Goal: Register for event/course

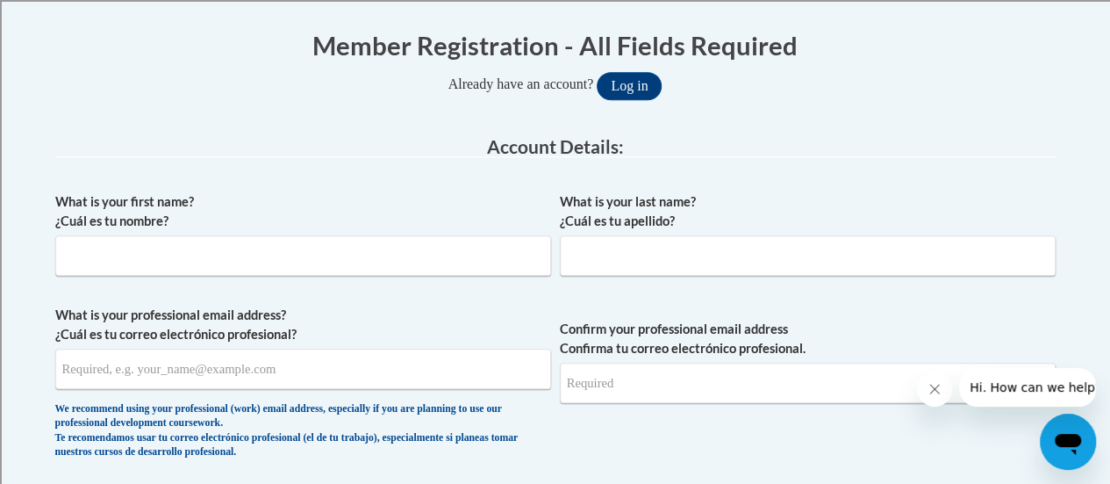
scroll to position [349, 0]
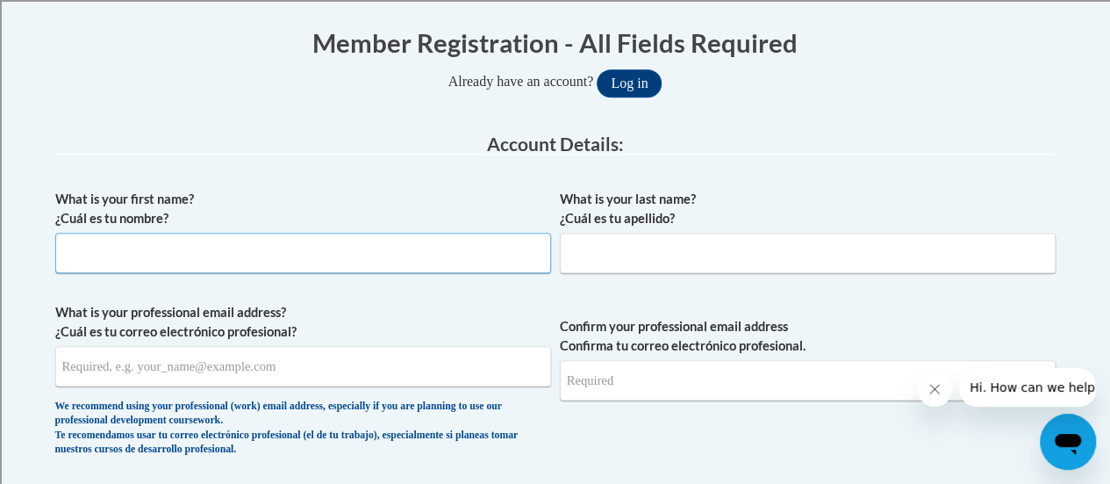
click at [177, 255] on input "What is your first name? ¿Cuál es tu nombre?" at bounding box center [303, 253] width 496 height 40
type input "Amy"
type input "Thielen"
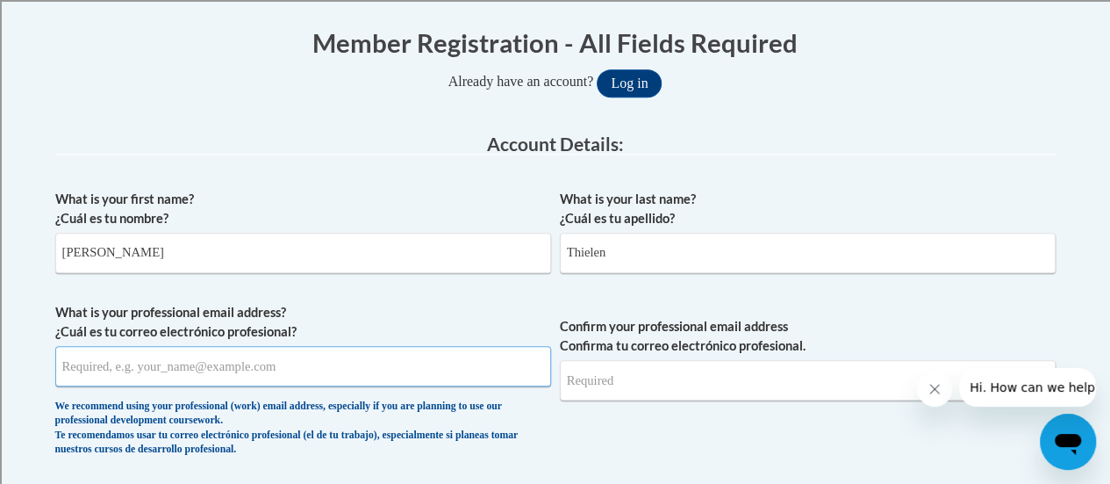
type input "aes9396@gmail.com"
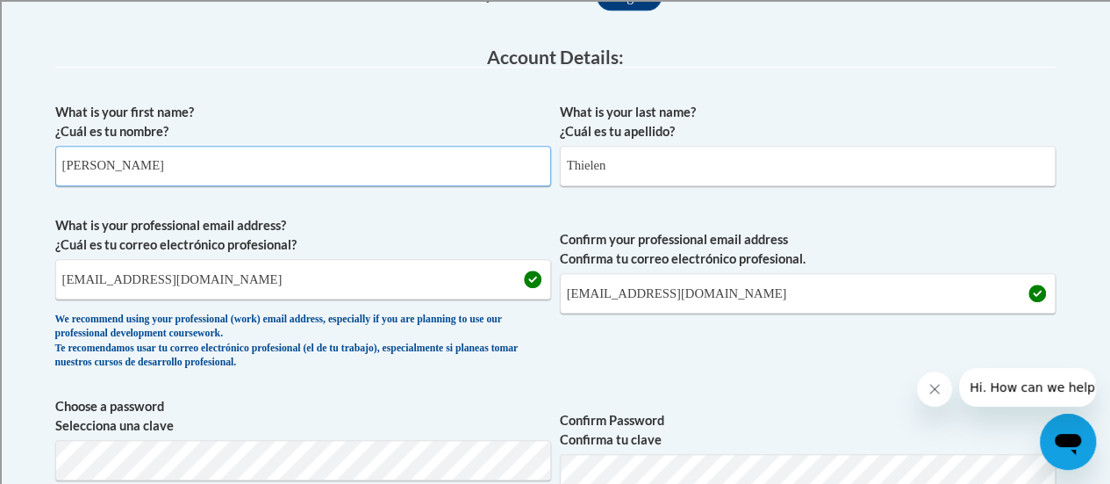
scroll to position [439, 0]
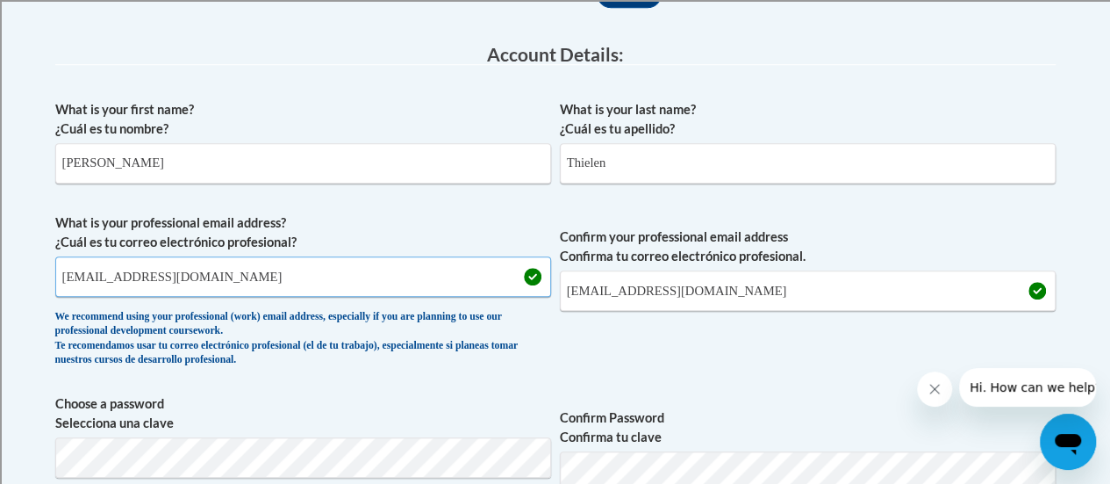
click at [186, 283] on input "aes9396@gmail.com" at bounding box center [303, 276] width 496 height 40
type input "a"
type input "amy.thielen@rusd.org"
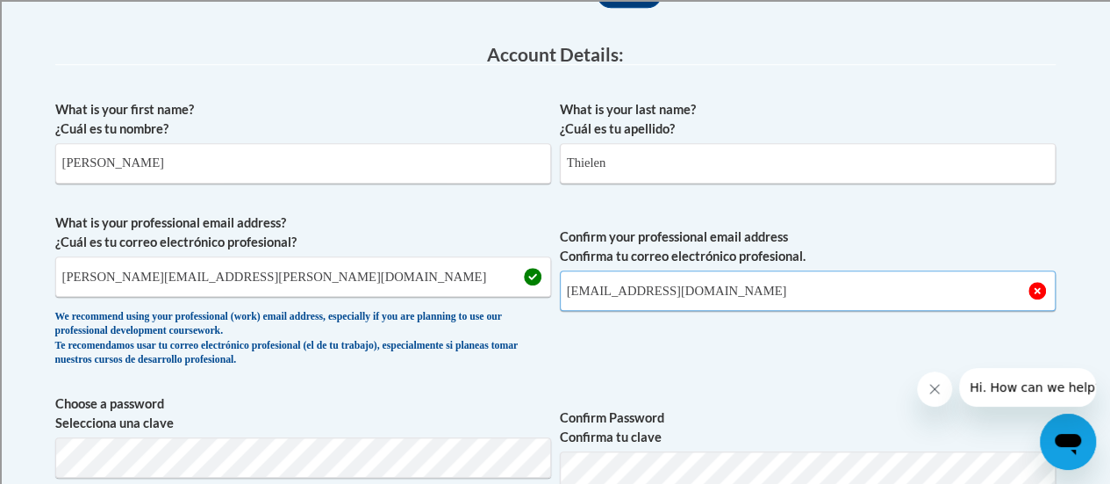
click at [717, 287] on input "aes9396@gmail.com" at bounding box center [808, 290] width 496 height 40
type input "a"
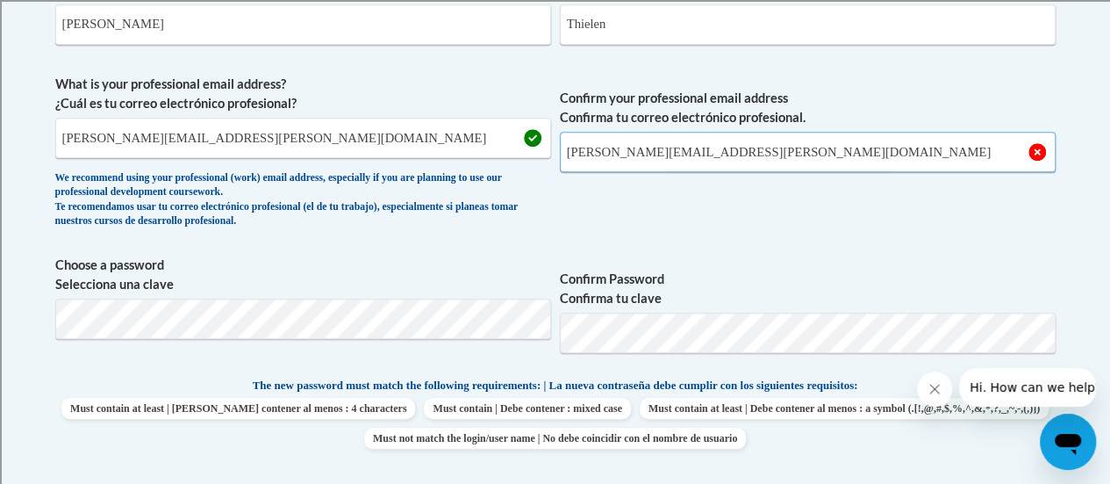
scroll to position [579, 0]
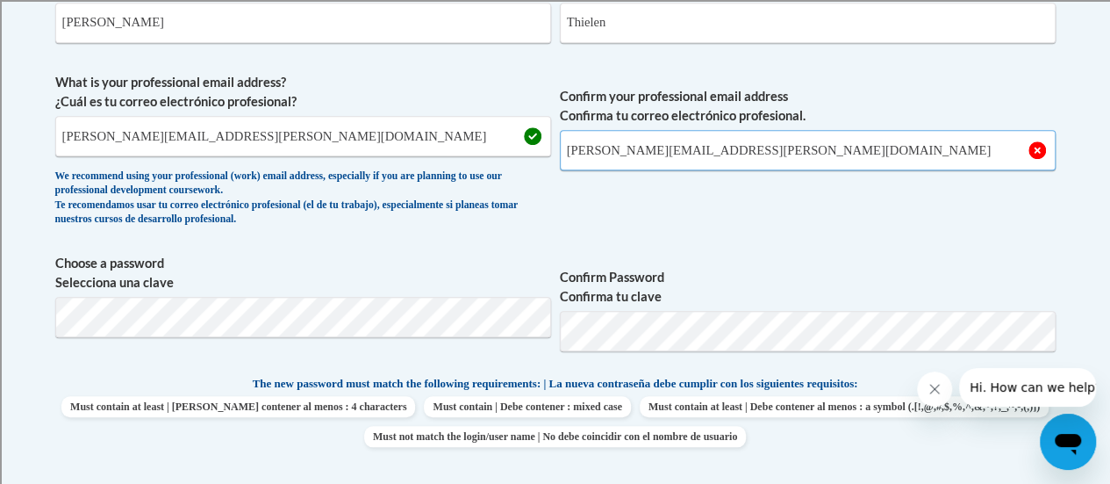
type input "[PERSON_NAME][EMAIL_ADDRESS][PERSON_NAME][DOMAIN_NAME]"
click at [856, 254] on span "Confirm Password Confirma tu clave" at bounding box center [808, 309] width 496 height 111
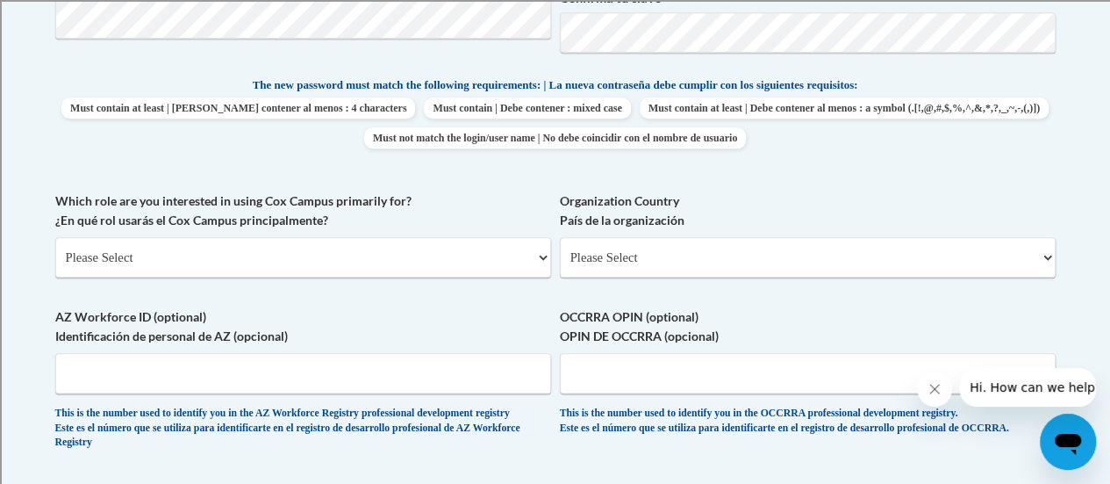
scroll to position [878, 0]
click at [326, 254] on select "Please Select College/University | Colegio/Universidad Community/Nonprofit Part…" at bounding box center [303, 256] width 496 height 40
select select "fbf2d438-af2f-41f8-98f1-81c410e29de3"
click at [55, 236] on select "Please Select College/University | Colegio/Universidad Community/Nonprofit Part…" at bounding box center [303, 256] width 496 height 40
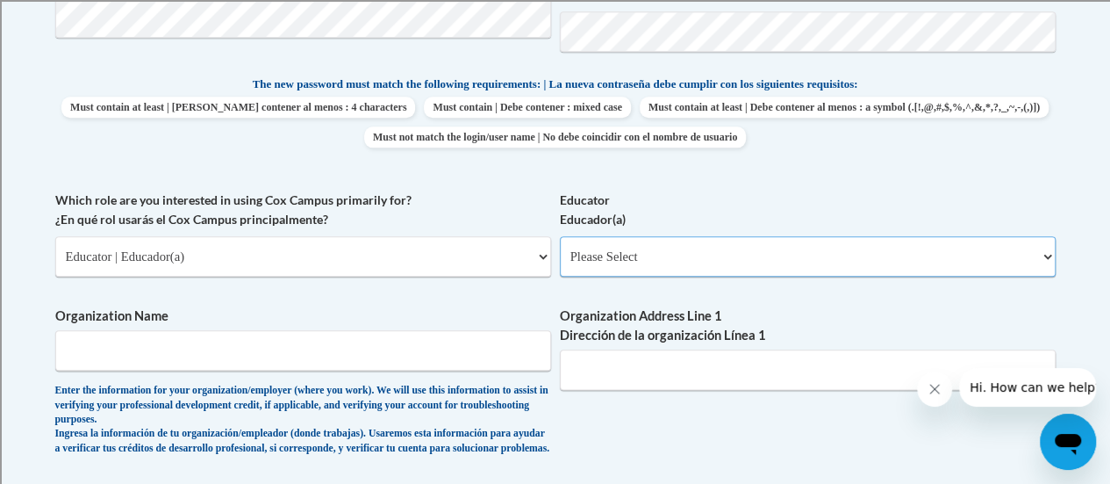
click at [660, 254] on select "Please Select Early Learning/Daycare Teacher/Family Home Care Provider | Maestr…" at bounding box center [808, 256] width 496 height 40
select select "8e40623d-54d0-45cd-9f92-5df65cd3f8cf"
click at [560, 236] on select "Please Select Early Learning/Daycare Teacher/Family Home Care Provider | Maestr…" at bounding box center [808, 256] width 496 height 40
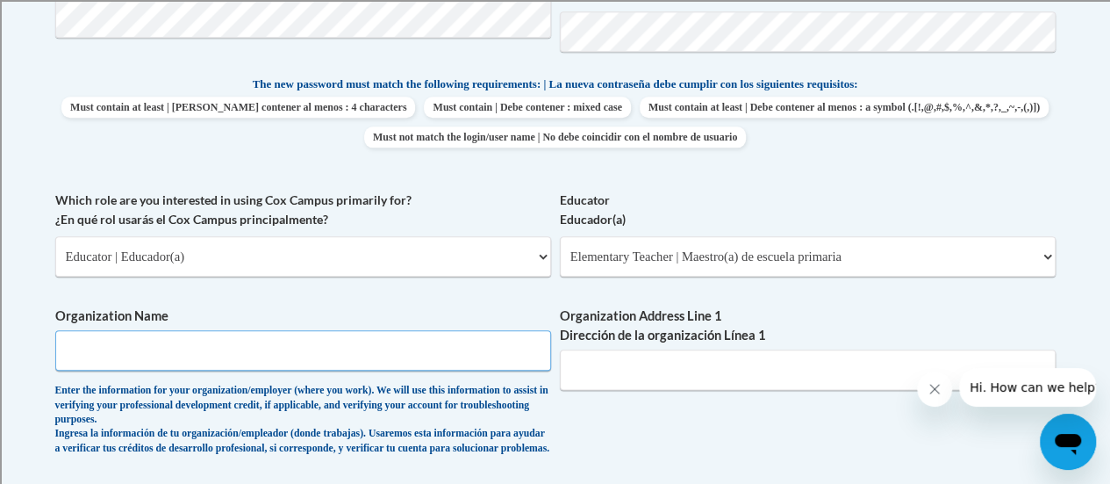
click at [315, 355] on input "Organization Name" at bounding box center [303, 350] width 496 height 40
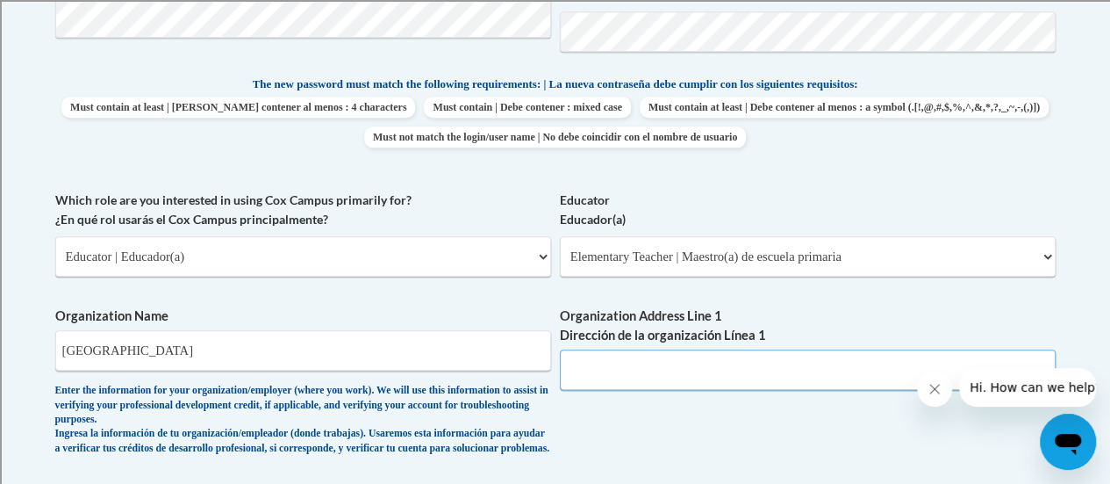
click at [635, 365] on input "Organization Address Line 1 Dirección de la organización Línea 1" at bounding box center [808, 369] width 496 height 40
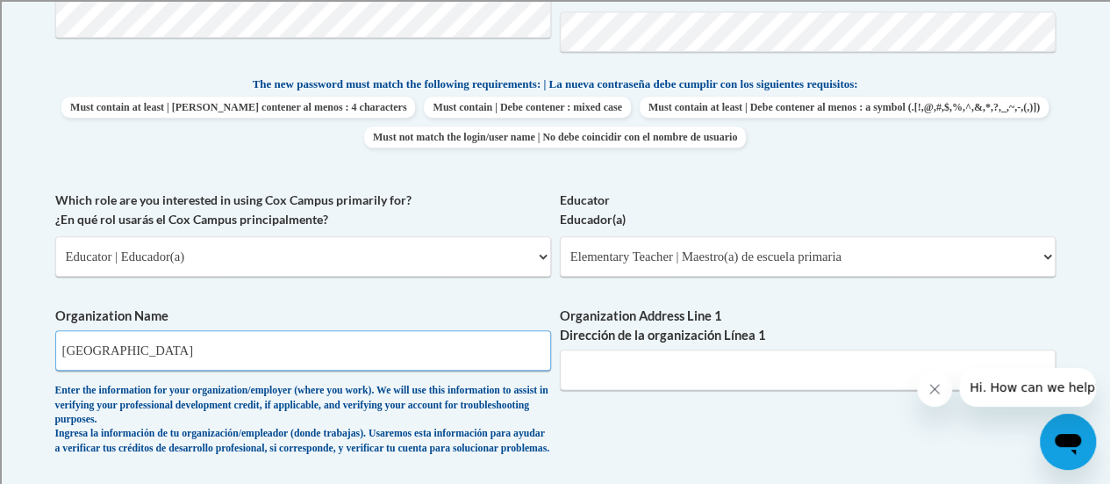
click at [270, 350] on input "[GEOGRAPHIC_DATA]" at bounding box center [303, 350] width 496 height 40
type input "Racine U"
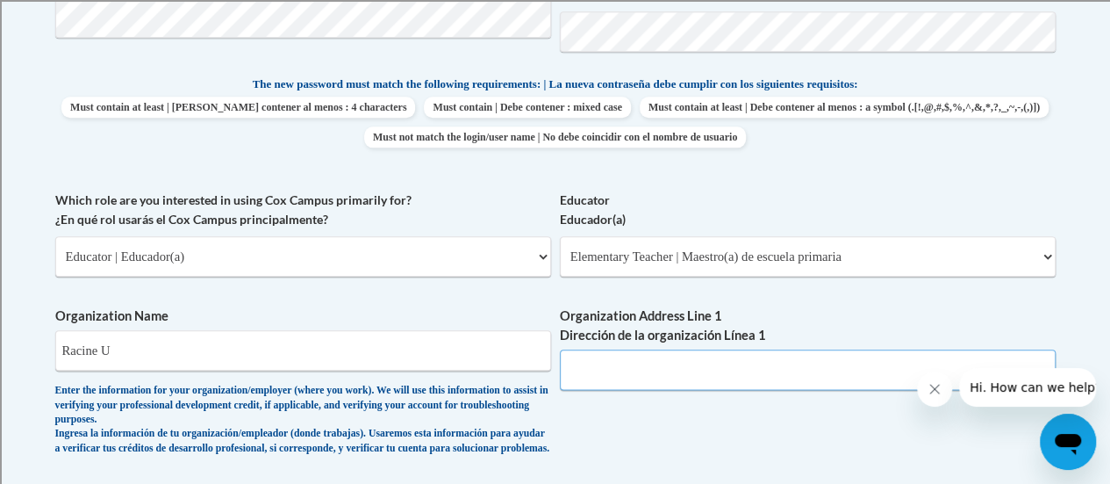
click at [602, 372] on input "Organization Address Line 1 Dirección de la organización Línea 1" at bounding box center [808, 369] width 496 height 40
type input "3109 Mt. [GEOGRAPHIC_DATA]"
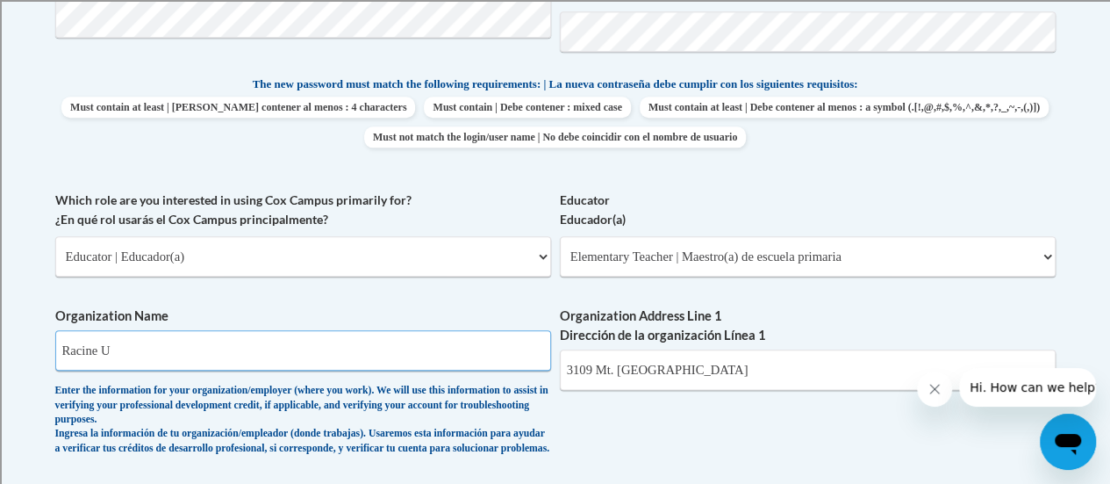
click at [114, 346] on input "Racine U" at bounding box center [303, 350] width 496 height 40
type input "Racine Unified School District"
click at [933, 390] on icon "Close message from company" at bounding box center [935, 389] width 14 height 14
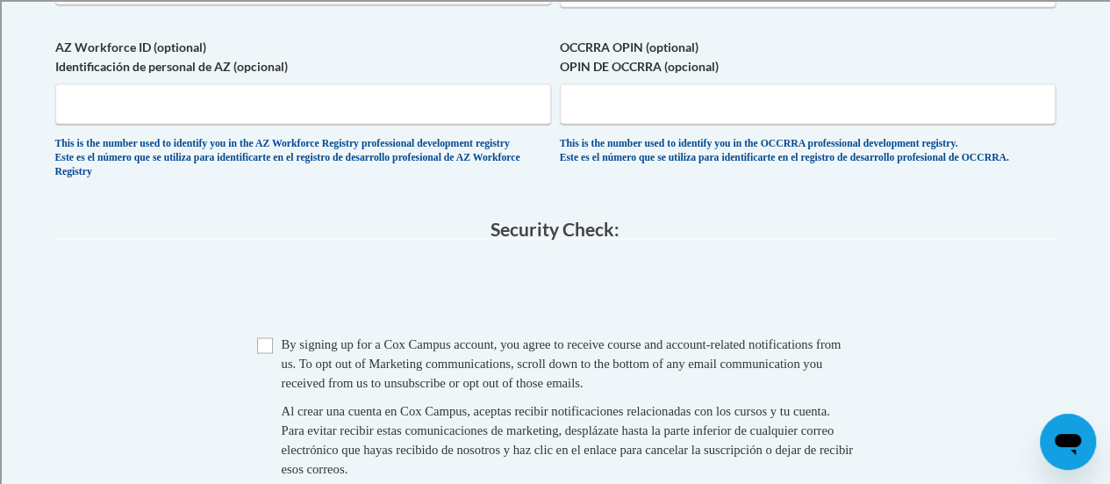
scroll to position [1445, 0]
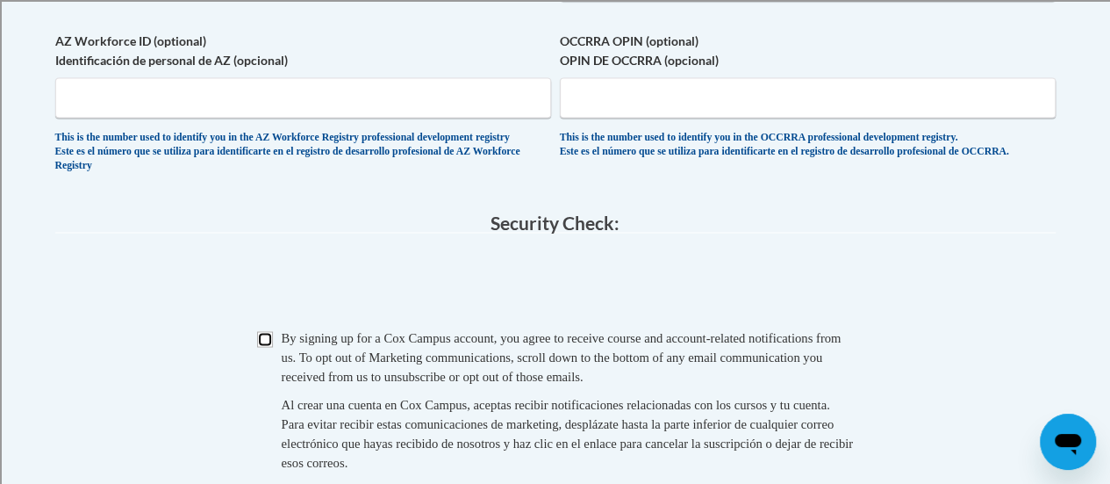
click at [265, 347] on input "Checkbox" at bounding box center [265, 339] width 16 height 16
checkbox input "true"
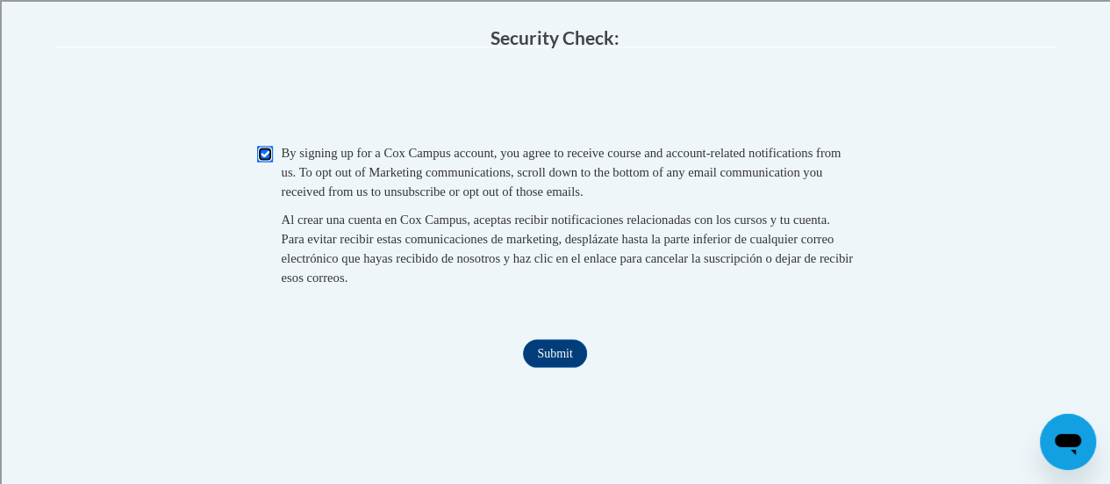
scroll to position [1637, 0]
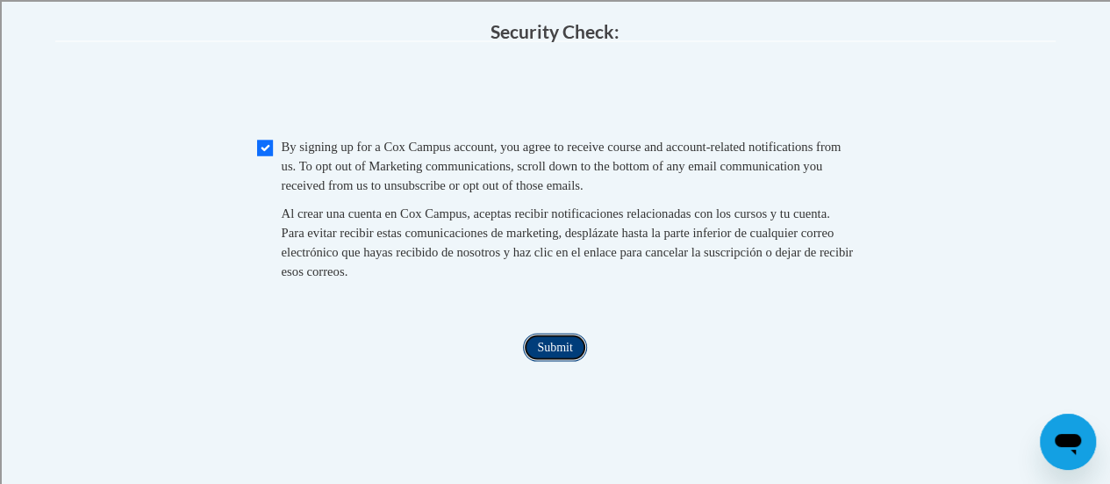
click at [546, 361] on input "Submit" at bounding box center [554, 347] width 63 height 28
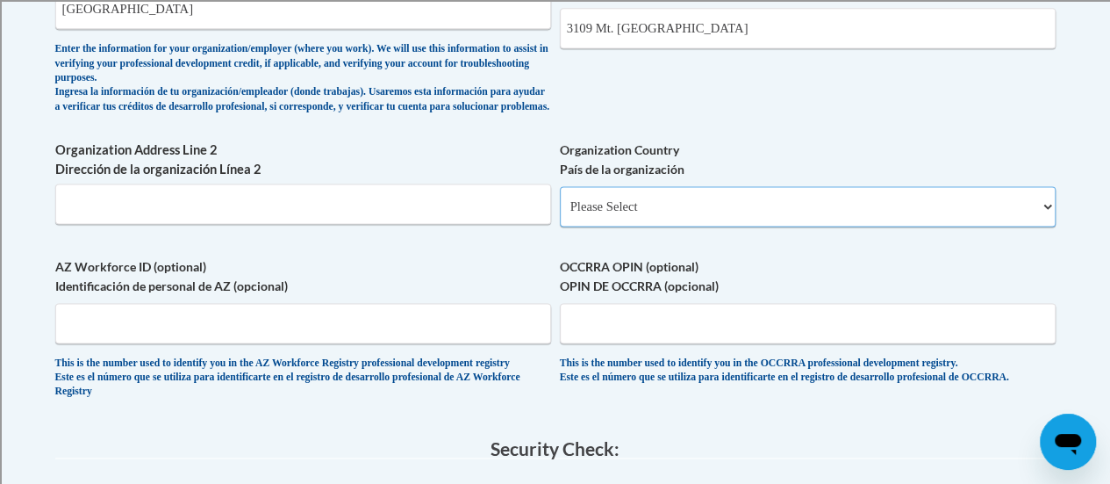
scroll to position [1220, 0]
click at [690, 226] on select "Please Select United States | Estados Unidos Outside of the United States | Fue…" at bounding box center [808, 206] width 496 height 40
select select "ad49bcad-a171-4b2e-b99c-48b446064914"
click at [560, 200] on select "Please Select United States | Estados Unidos Outside of the United States | Fue…" at bounding box center [808, 206] width 496 height 40
select select
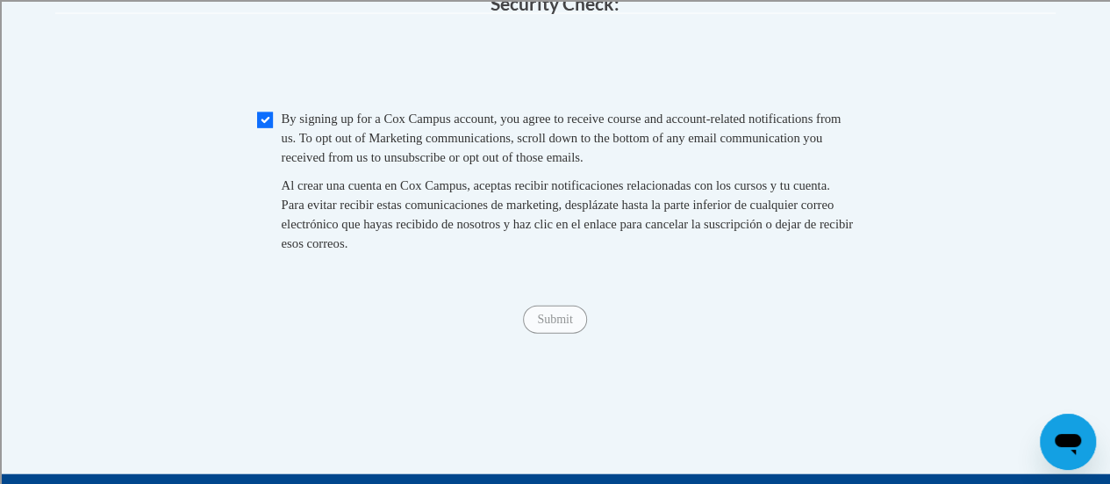
scroll to position [1861, 0]
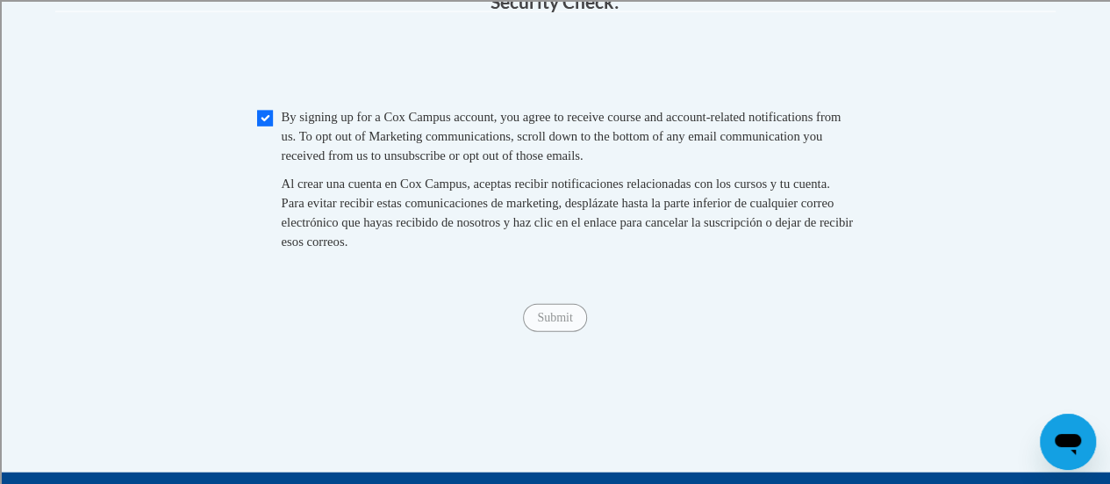
click at [949, 234] on div "Checkbox By signing up for a Cox Campus account, you agree to receive course an…" at bounding box center [555, 187] width 1000 height 161
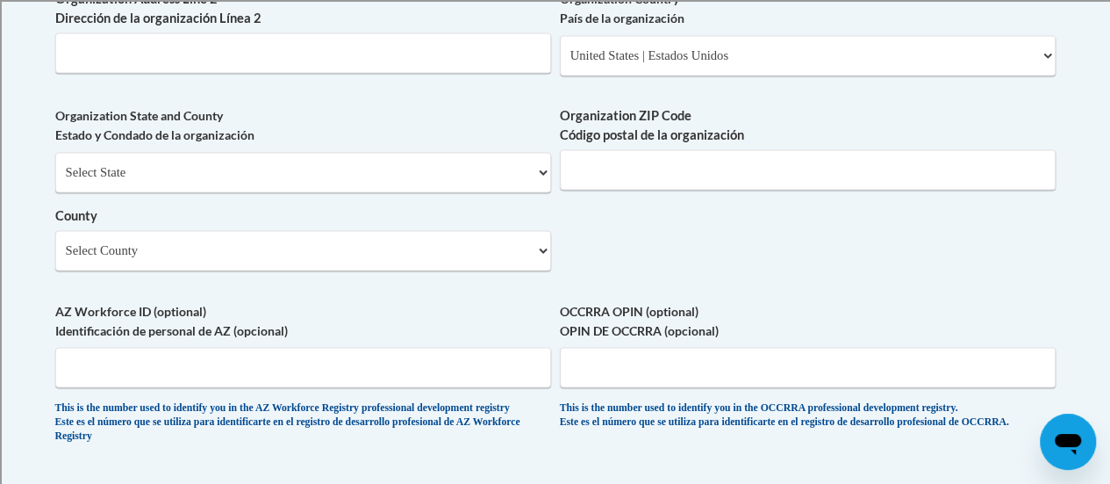
scroll to position [1369, 0]
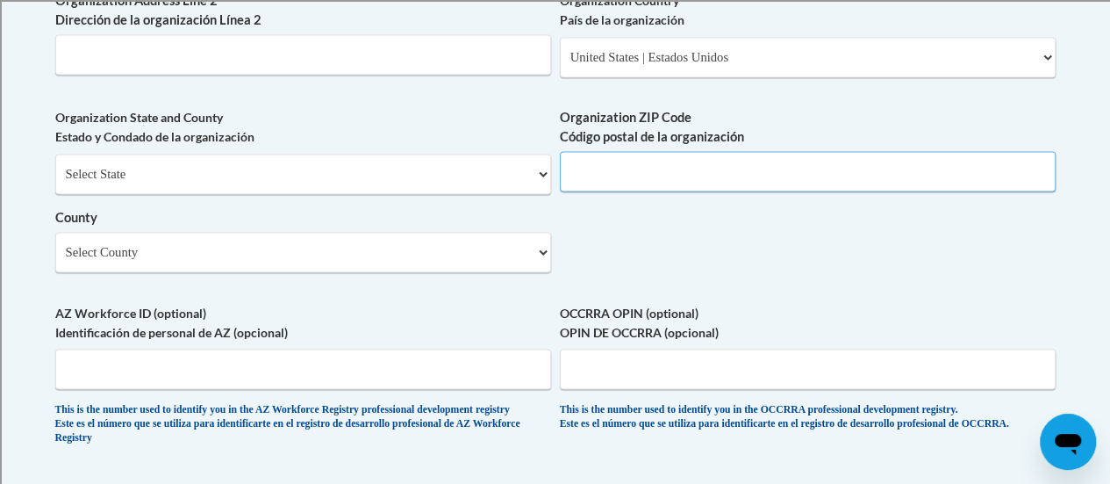
click at [644, 181] on input "Organization ZIP Code Código postal de la organización" at bounding box center [808, 171] width 496 height 40
type input "53404"
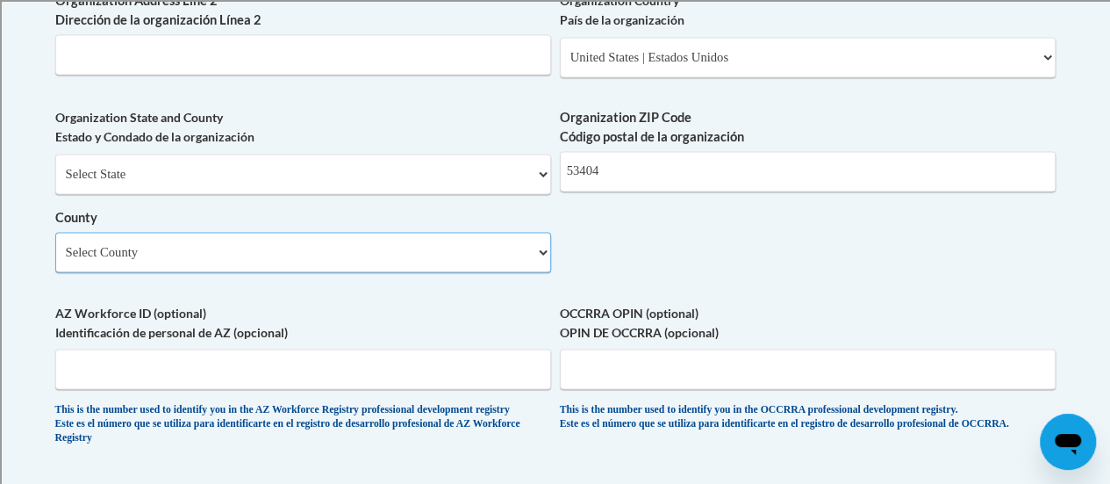
select select "Racine"
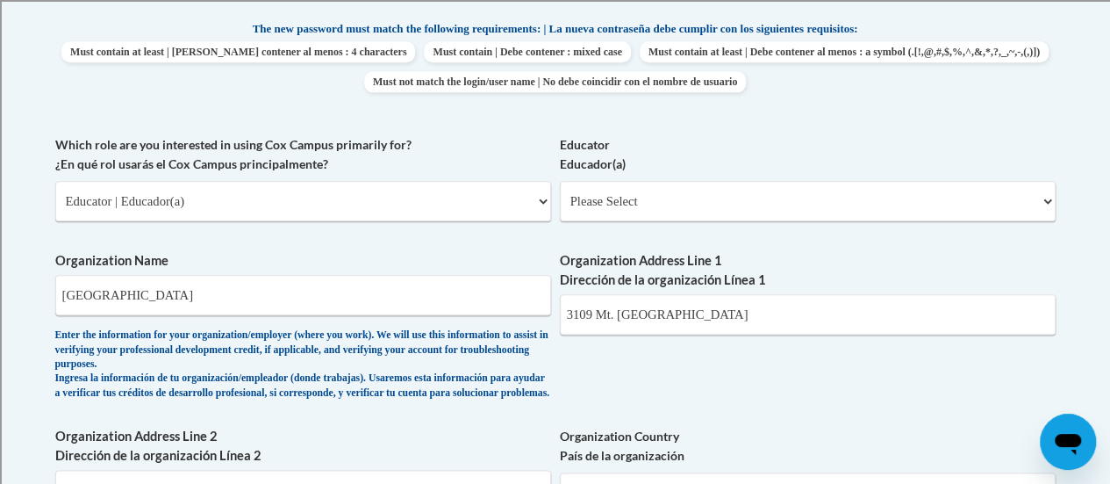
scroll to position [930, 0]
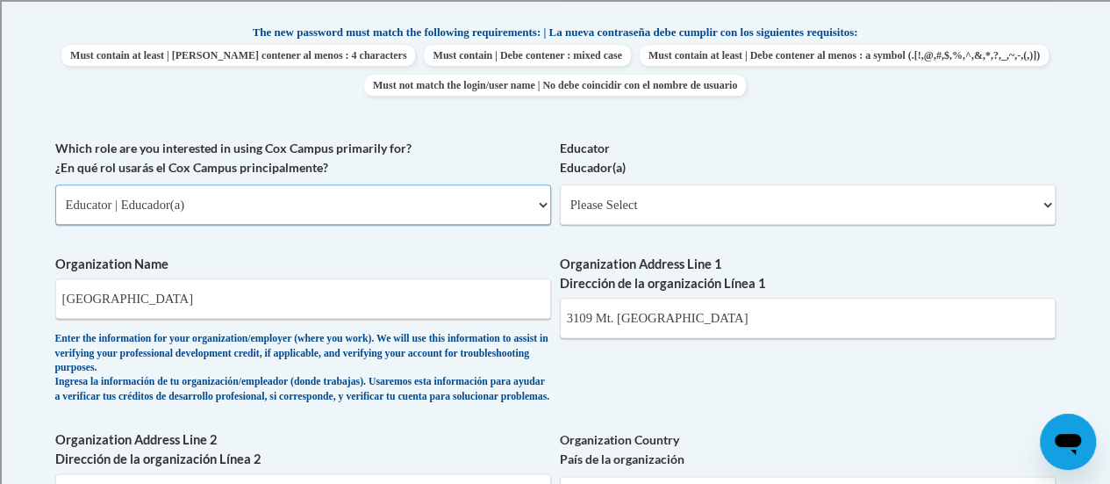
click at [322, 197] on select "Please Select College/University | Colegio/Universidad Community/Nonprofit Part…" at bounding box center [303, 204] width 496 height 40
click at [470, 128] on div "What is your first name? ¿Cuál es tu nombre? Amy What is your last name? ¿Cuál …" at bounding box center [555, 250] width 1000 height 1301
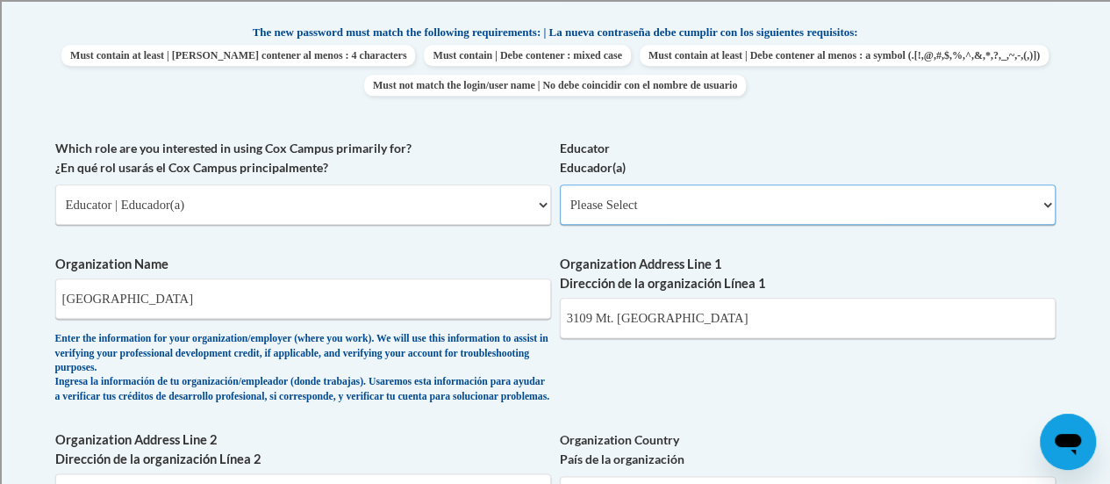
click at [682, 205] on select "Please Select Early Learning/Daycare Teacher/Family Home Care Provider | Maestr…" at bounding box center [808, 204] width 496 height 40
select select "8e40623d-54d0-45cd-9f92-5df65cd3f8cf"
click at [560, 184] on select "Please Select Early Learning/Daycare Teacher/Family Home Care Provider | Maestr…" at bounding box center [808, 204] width 496 height 40
select select "null"
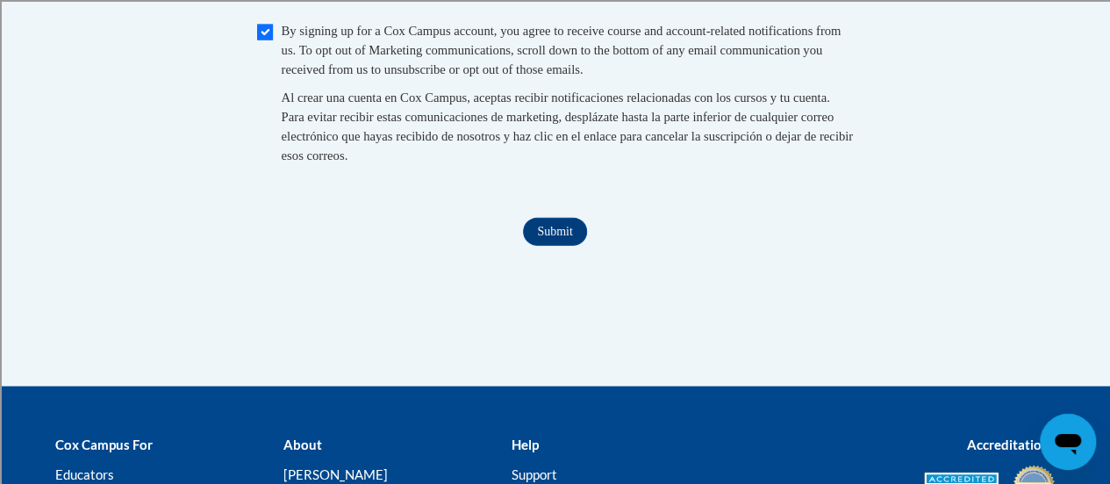
scroll to position [1987, 0]
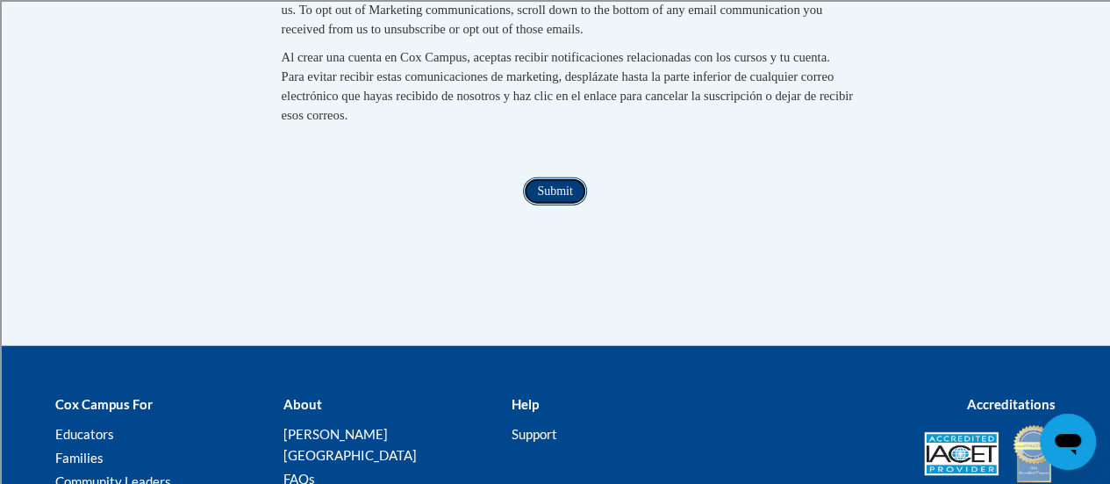
click at [548, 205] on input "Submit" at bounding box center [554, 191] width 63 height 28
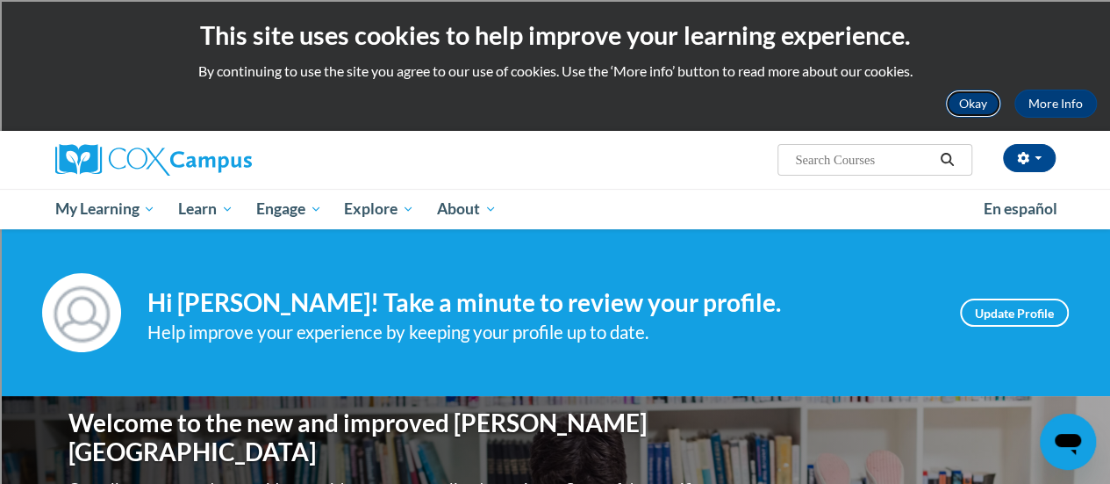
click at [979, 103] on button "Okay" at bounding box center [973, 104] width 56 height 28
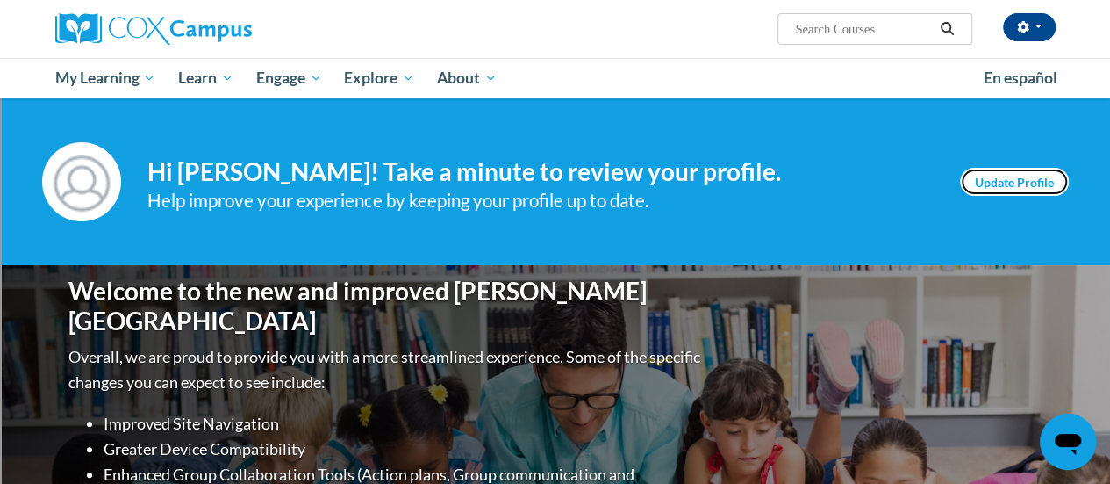
click at [1031, 177] on link "Update Profile" at bounding box center [1014, 182] width 109 height 28
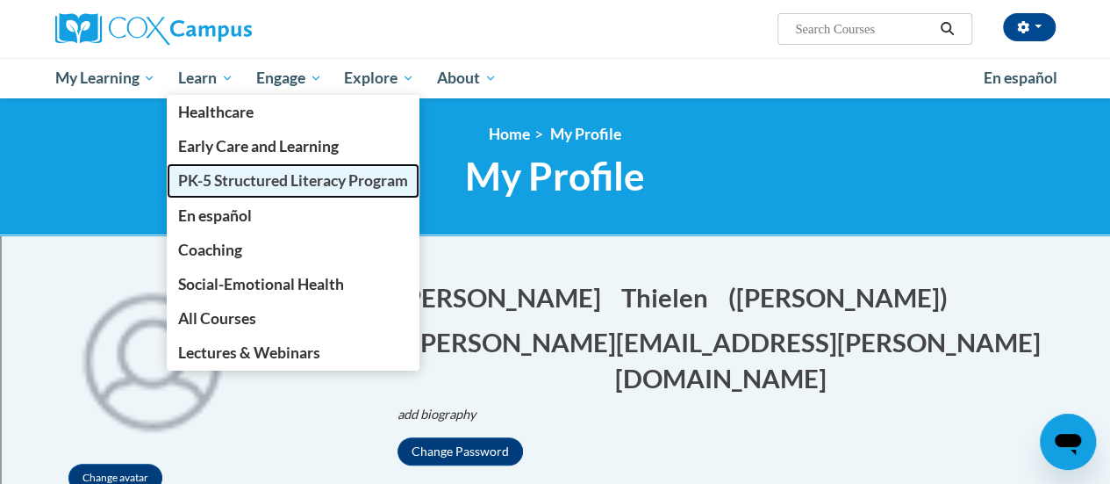
click at [232, 183] on span "PK-5 Structured Literacy Program" at bounding box center [293, 180] width 230 height 18
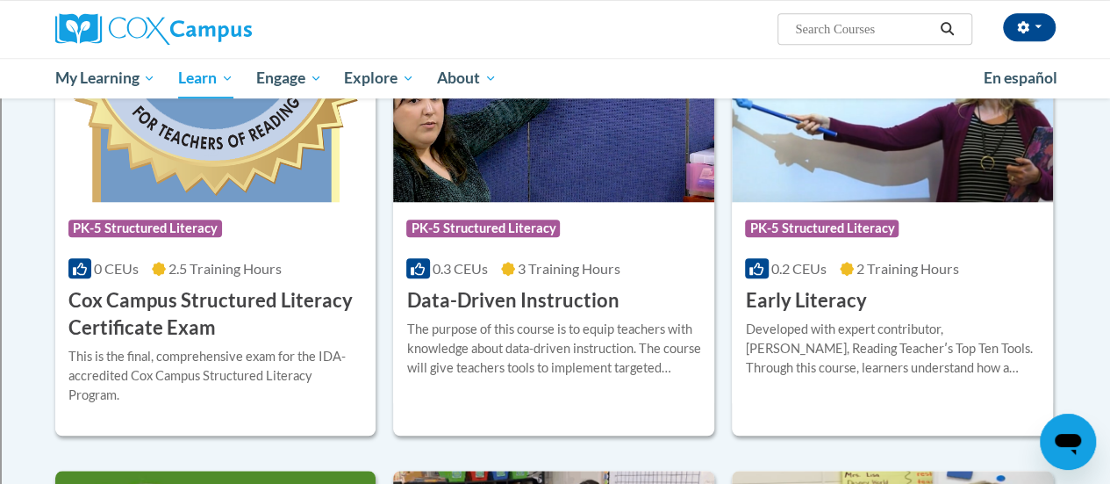
scroll to position [648, 0]
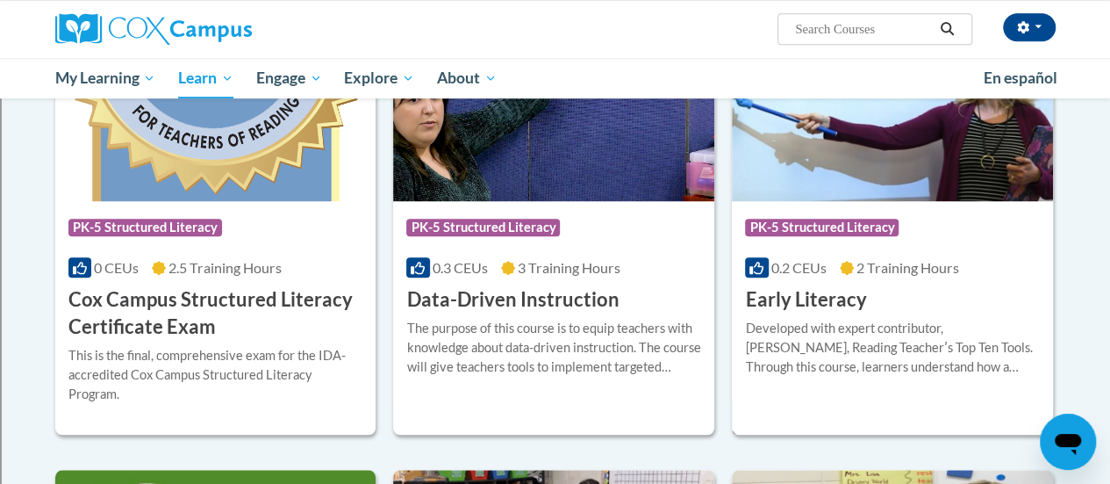
click at [862, 336] on div "Developed with expert contributor, Dr. Deborah Glaser, Reading Teacherʹs Top Te…" at bounding box center [892, 348] width 295 height 58
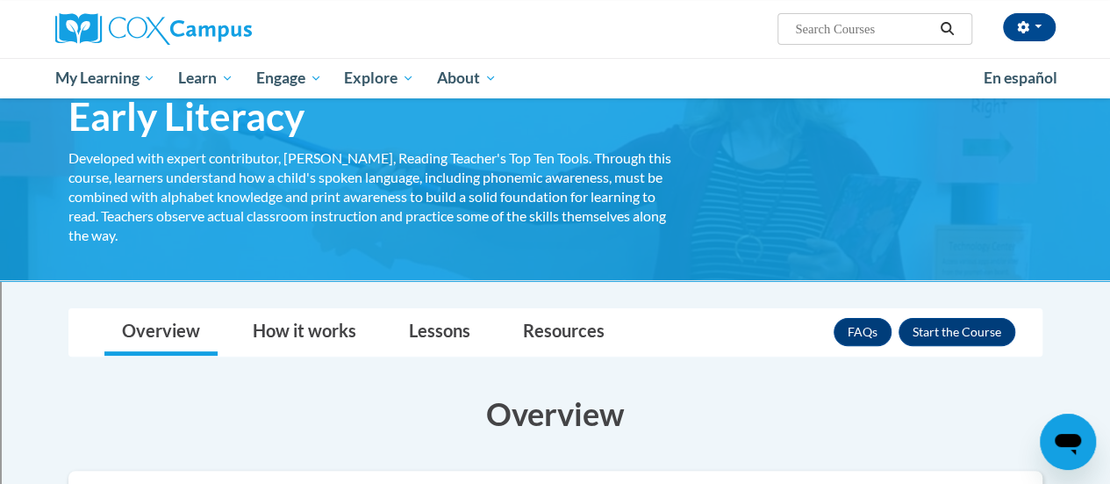
scroll to position [89, 0]
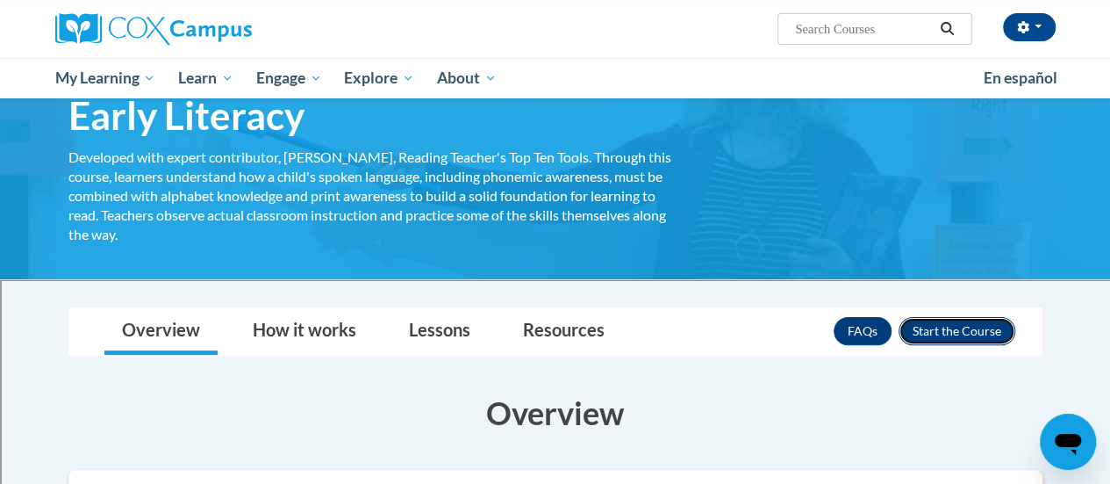
click at [938, 326] on button "Enroll" at bounding box center [957, 331] width 117 height 28
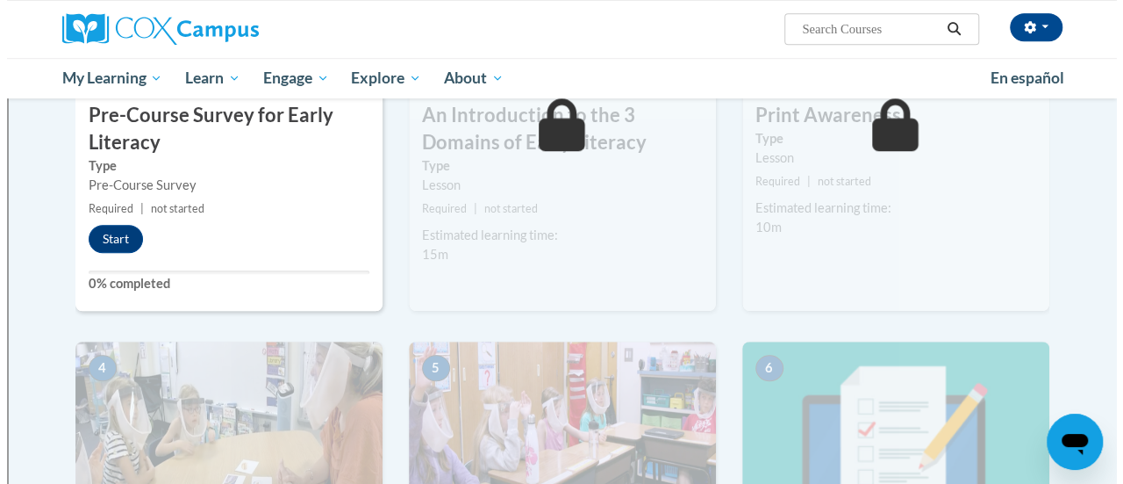
scroll to position [550, 0]
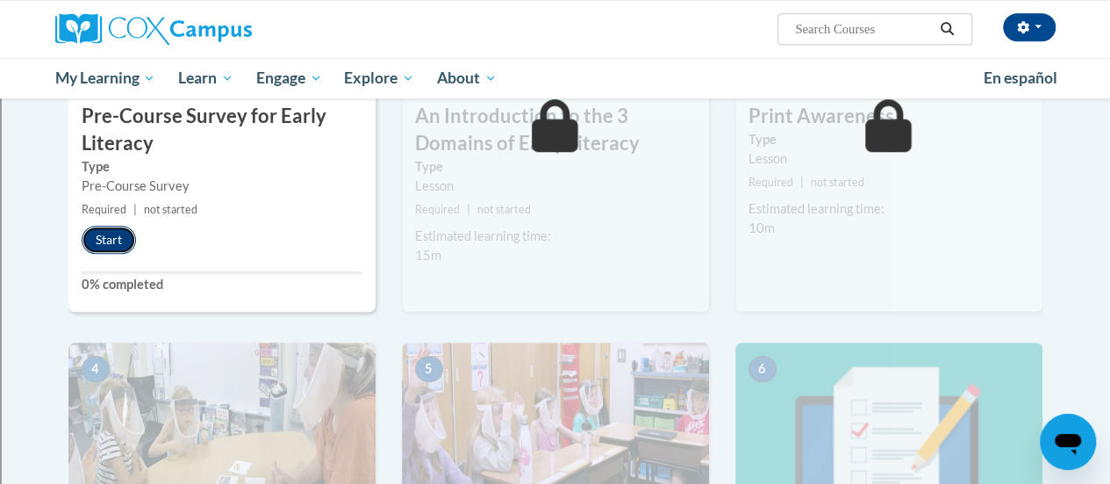
click at [102, 232] on button "Start" at bounding box center [109, 240] width 54 height 28
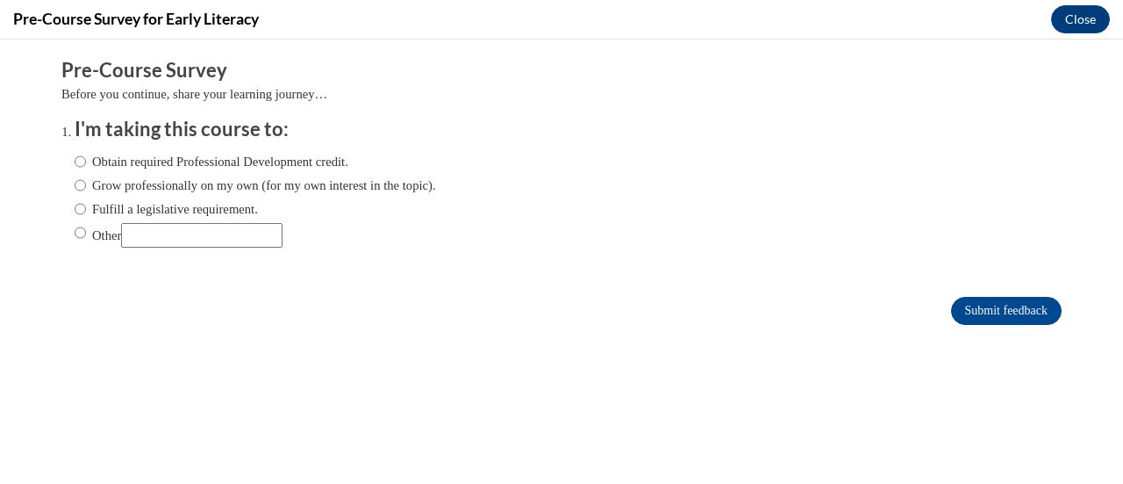
scroll to position [0, 0]
click at [75, 162] on input "Obtain required Professional Development credit." at bounding box center [80, 161] width 11 height 19
radio input "true"
click at [1006, 305] on input "Submit feedback" at bounding box center [1006, 311] width 111 height 28
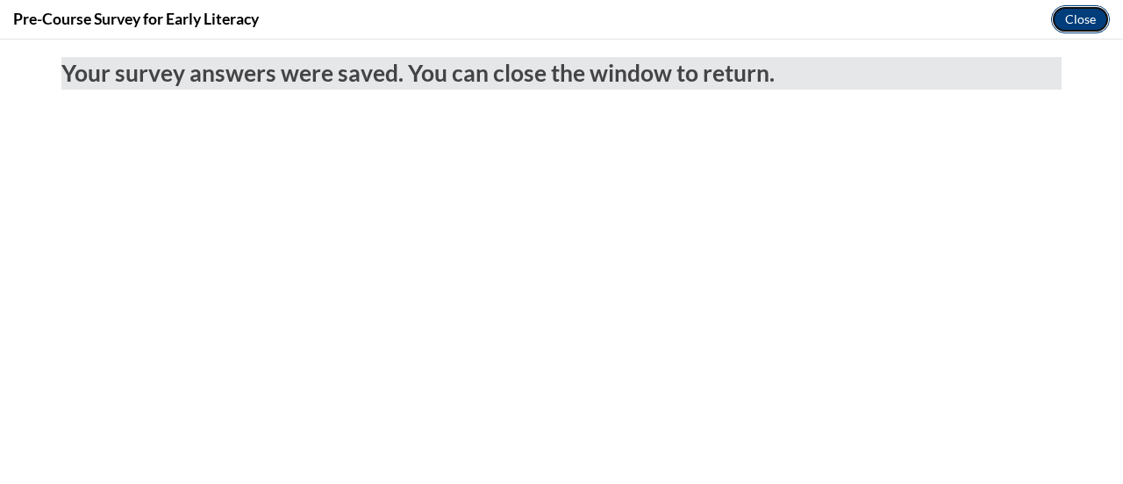
click at [1077, 20] on button "Close" at bounding box center [1080, 19] width 59 height 28
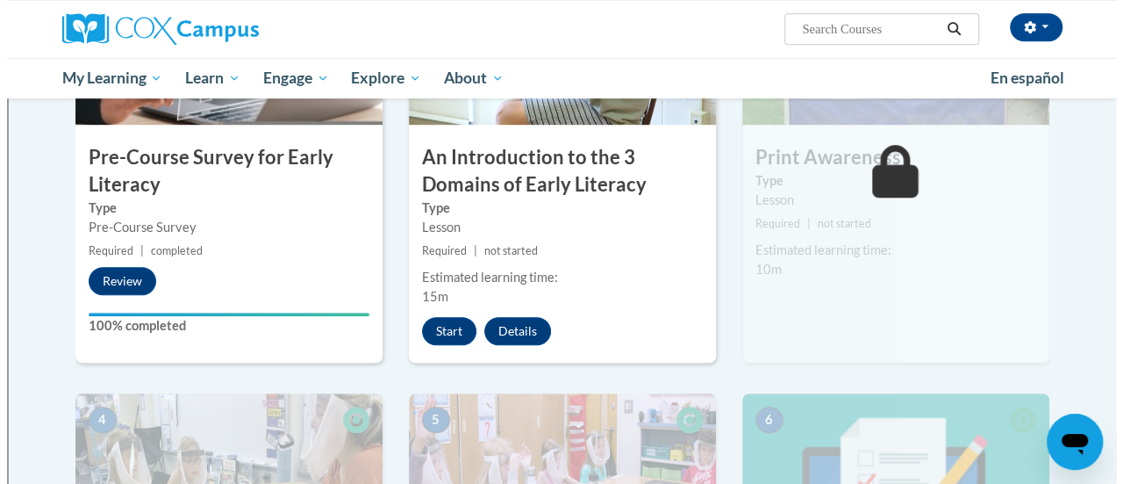
scroll to position [508, 0]
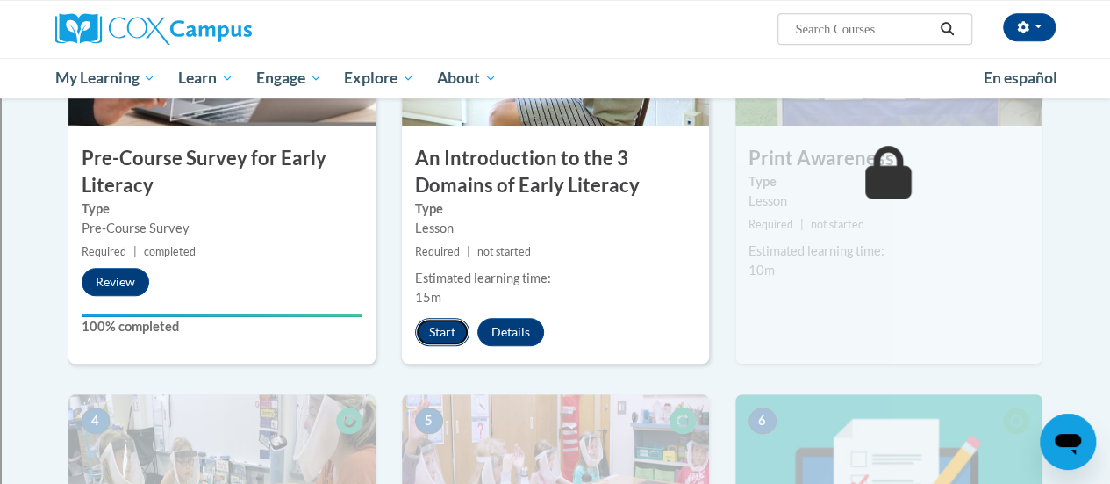
click at [446, 331] on button "Start" at bounding box center [442, 332] width 54 height 28
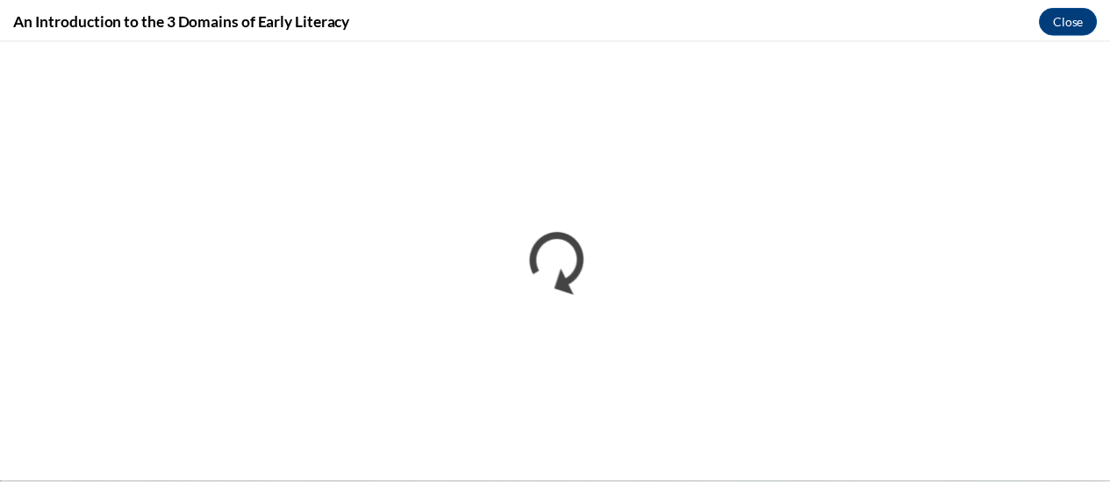
scroll to position [0, 0]
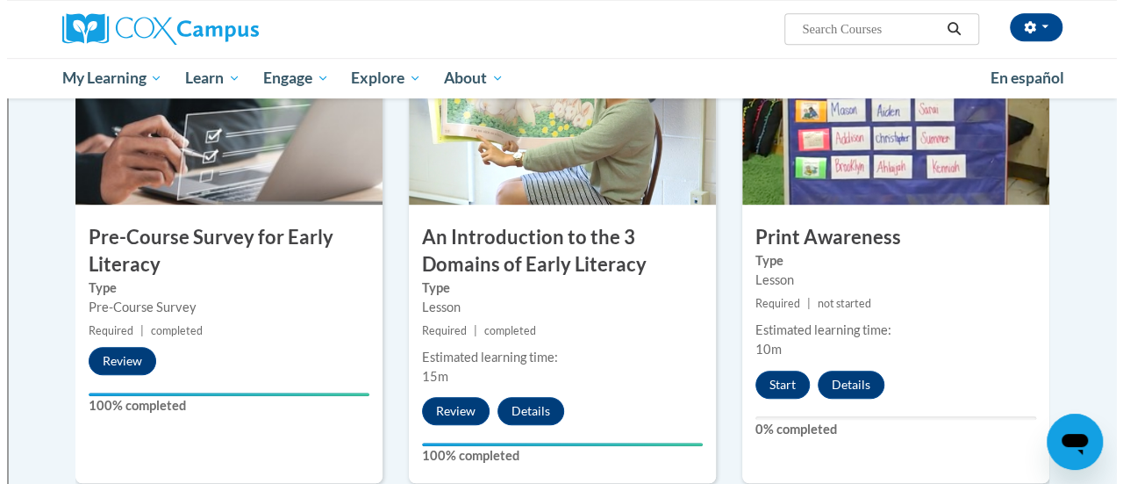
scroll to position [421, 0]
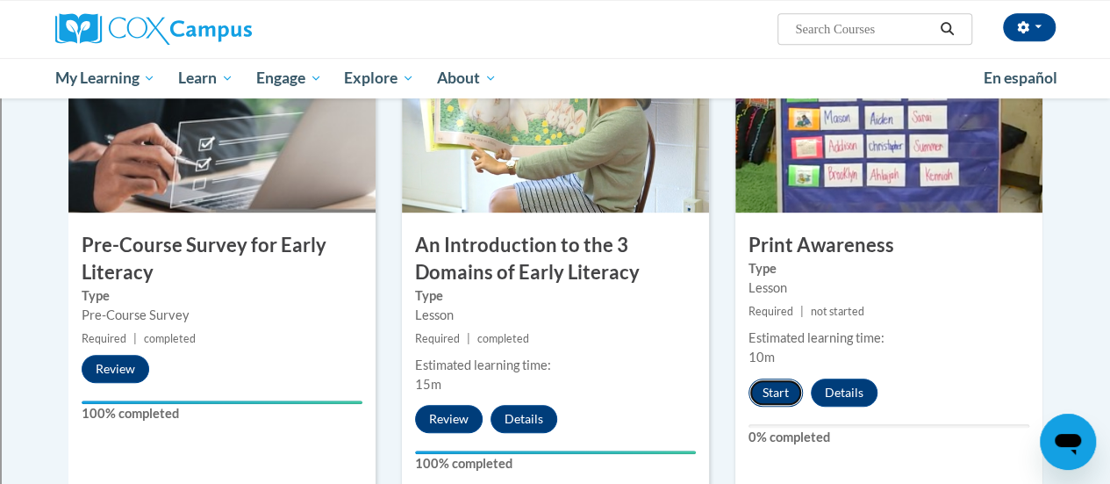
click button "Start"
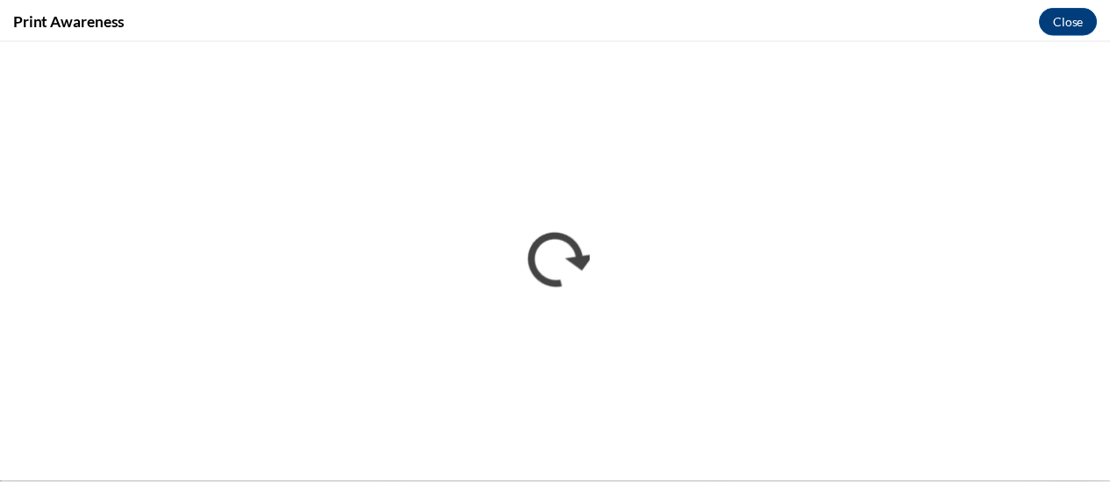
scroll to position [0, 0]
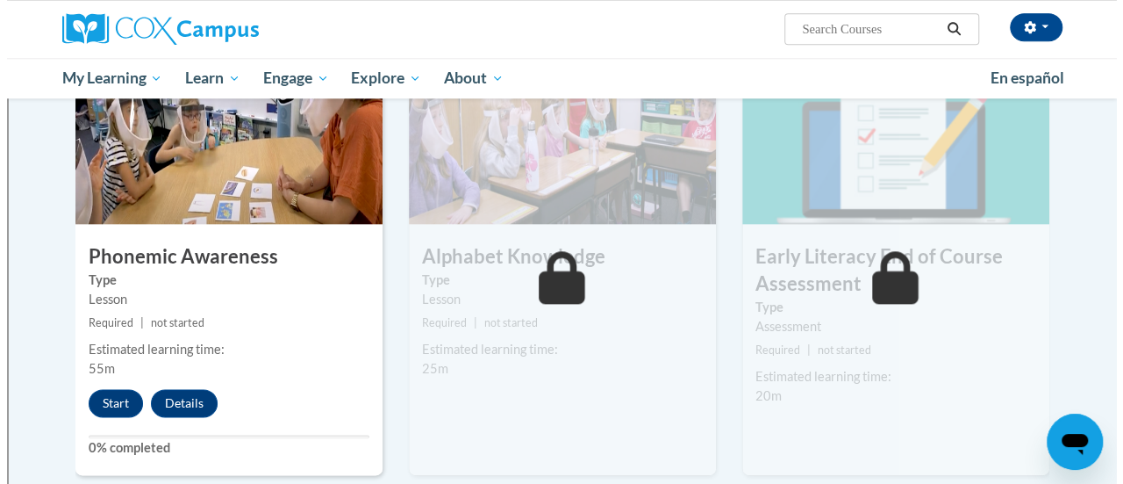
scroll to position [899, 0]
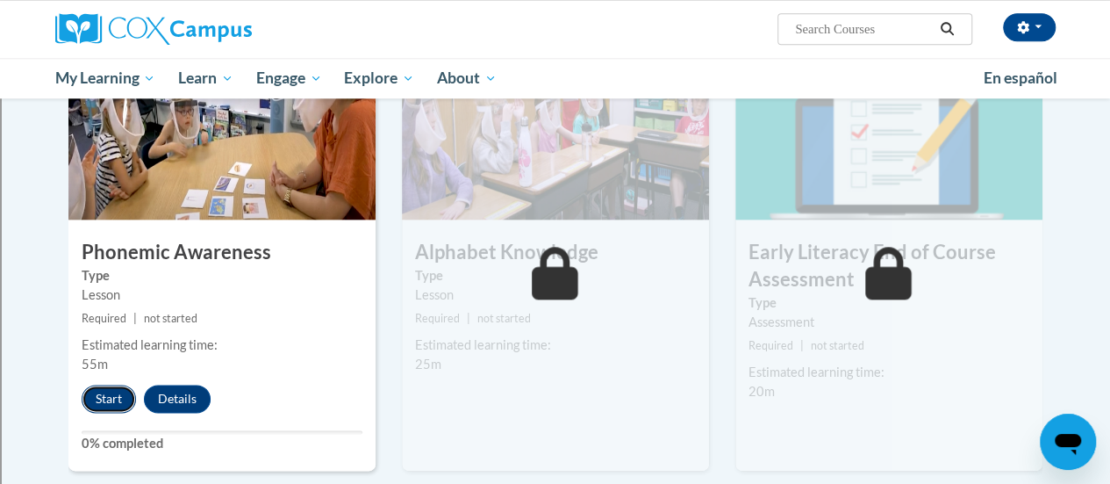
click at [104, 405] on button "Start" at bounding box center [109, 398] width 54 height 28
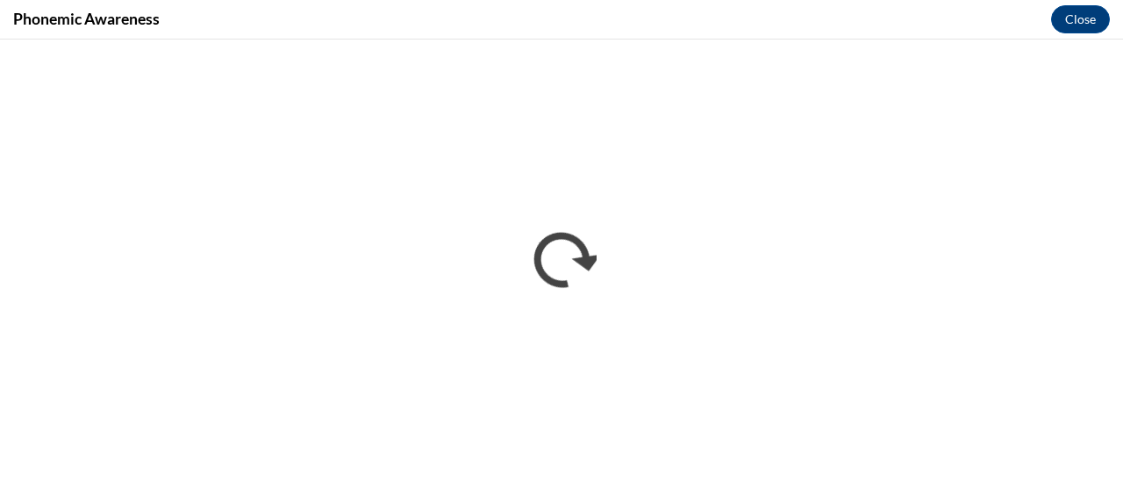
scroll to position [0, 0]
